Goal: Transaction & Acquisition: Purchase product/service

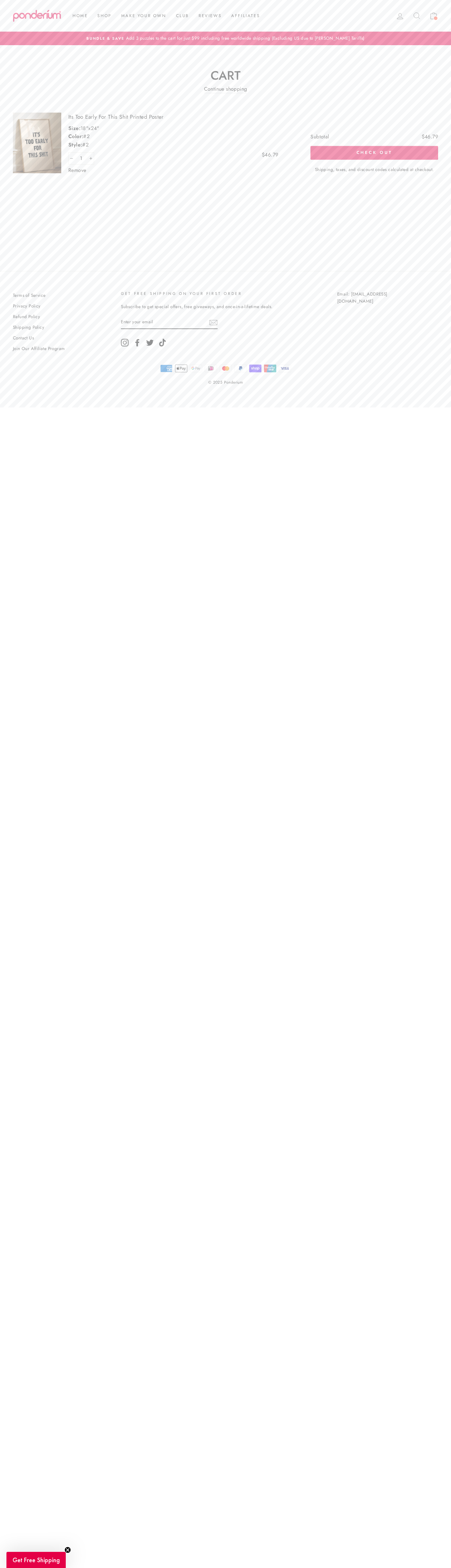
click at [374, 153] on button "Check out" at bounding box center [373, 152] width 127 height 13
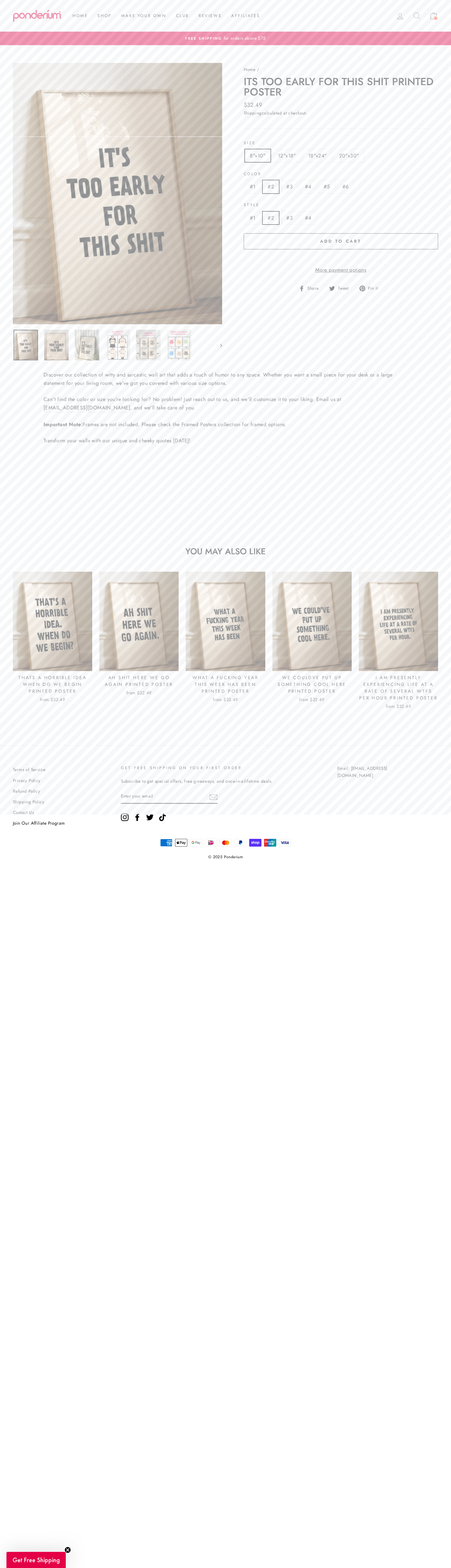
click at [129, 21] on link "Make Your Own" at bounding box center [144, 15] width 55 height 12
click at [425, 338] on div "Close (esc) Close (esc) Close (esc) Close (esc) Close (esc) Close (esc) /" at bounding box center [221, 212] width 432 height 298
click at [374, 882] on html "Skip to content Close menu Home Shop Jigsaw Puzzles Posters Make Your Own Club …" at bounding box center [225, 441] width 451 height 882
click at [12, 882] on html "Skip to content Close menu Home Shop Jigsaw Puzzles Posters Make Your Own Club …" at bounding box center [225, 441] width 451 height 882
